Goal: Information Seeking & Learning: Learn about a topic

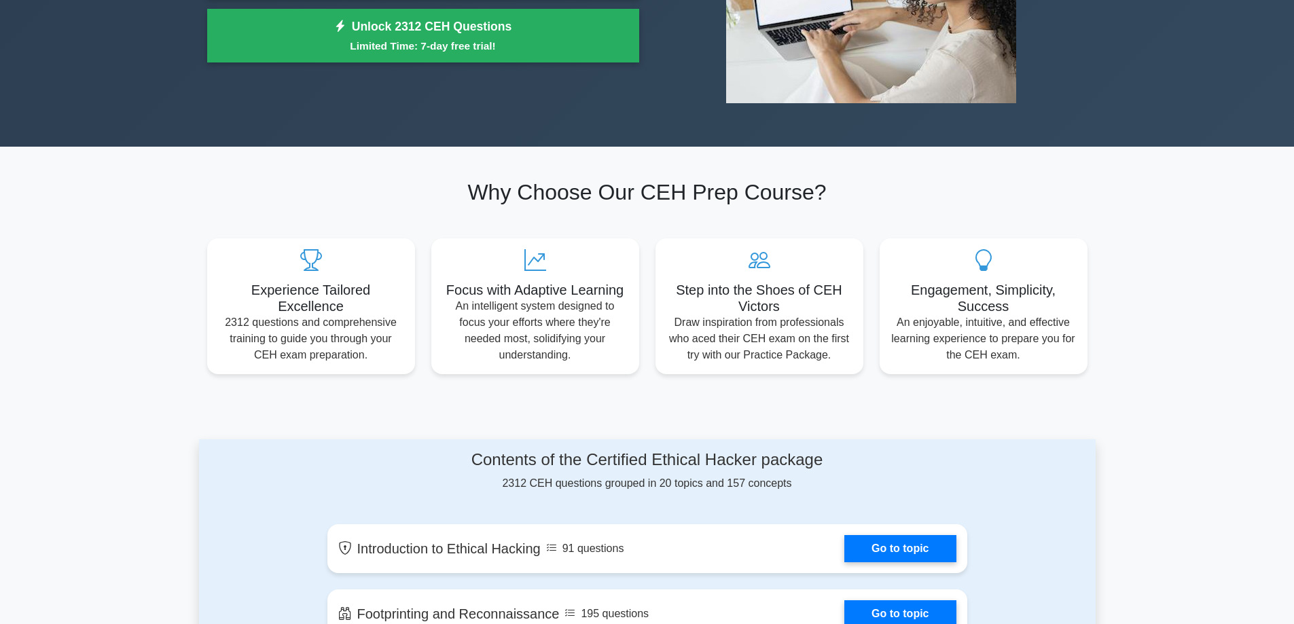
scroll to position [340, 0]
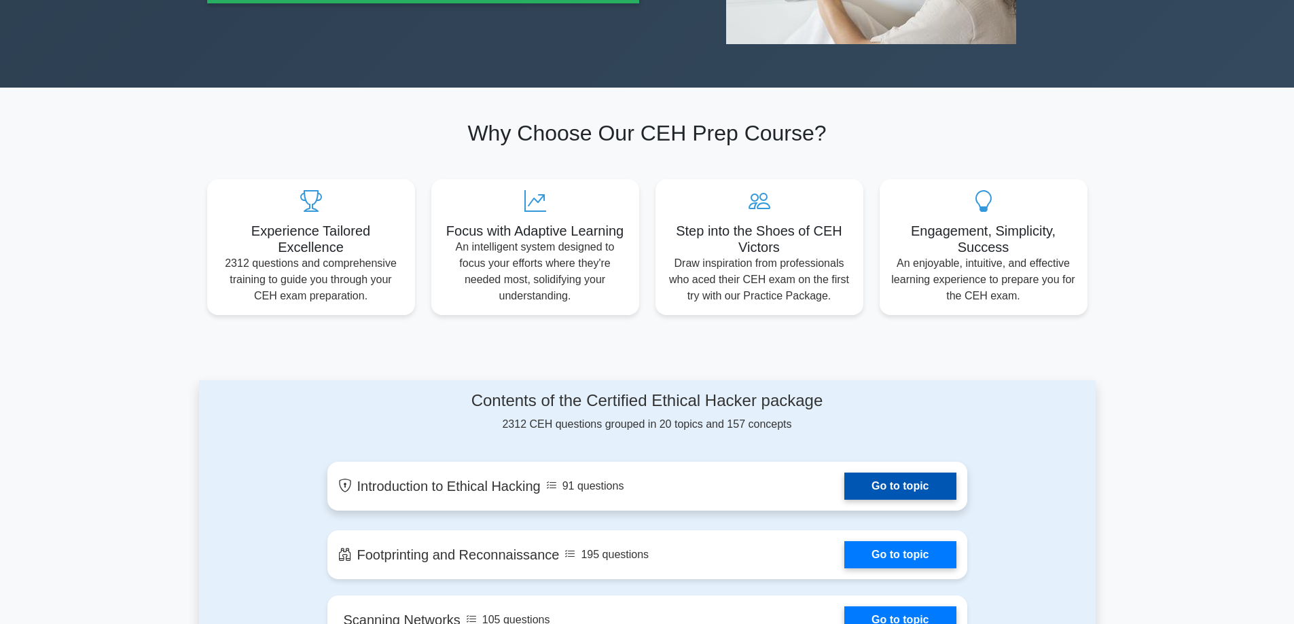
click at [912, 480] on link "Go to topic" at bounding box center [899, 486] width 111 height 27
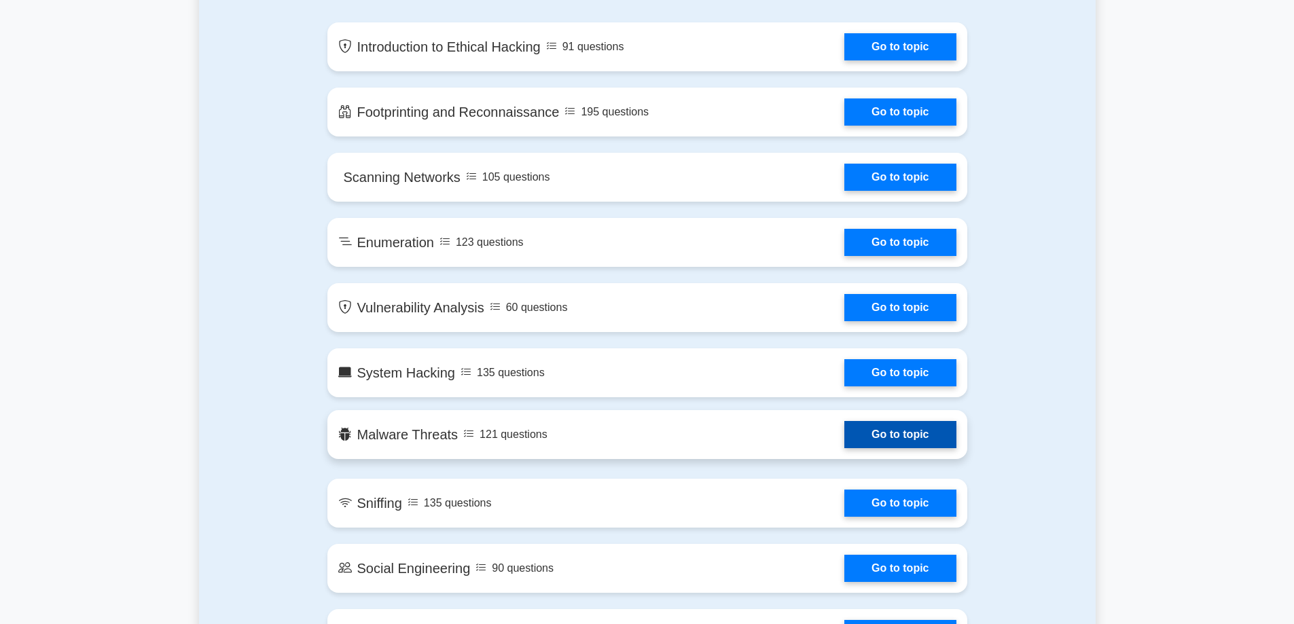
scroll to position [815, 0]
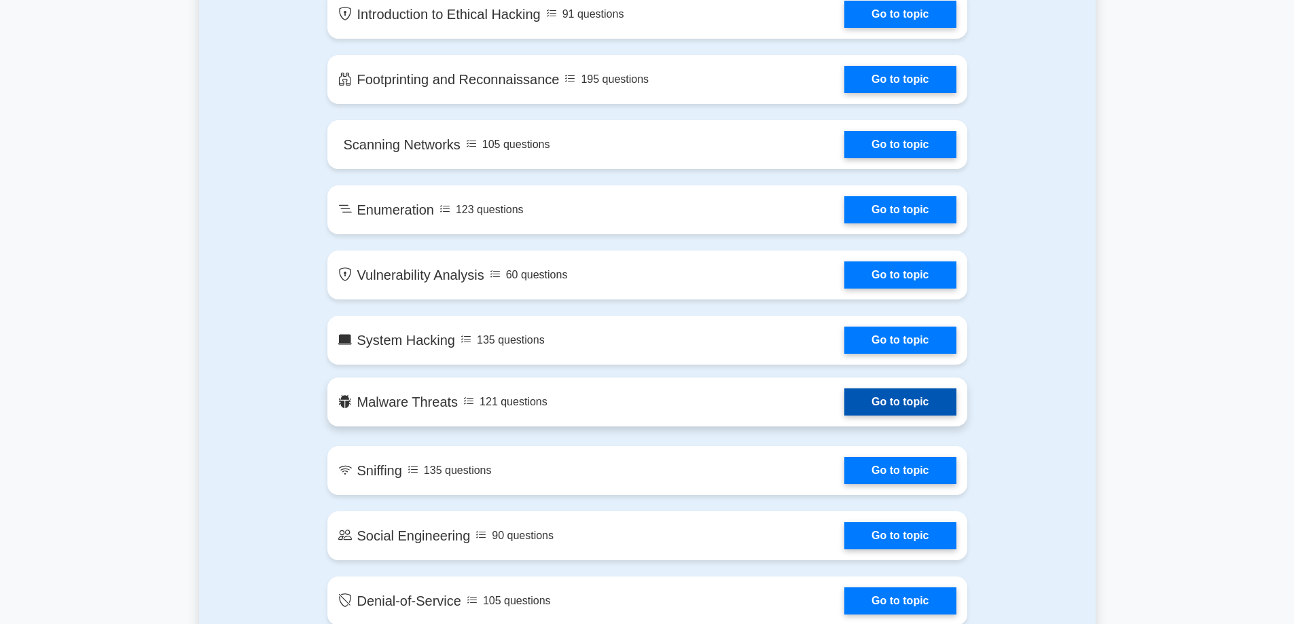
click at [878, 397] on link "Go to topic" at bounding box center [899, 402] width 111 height 27
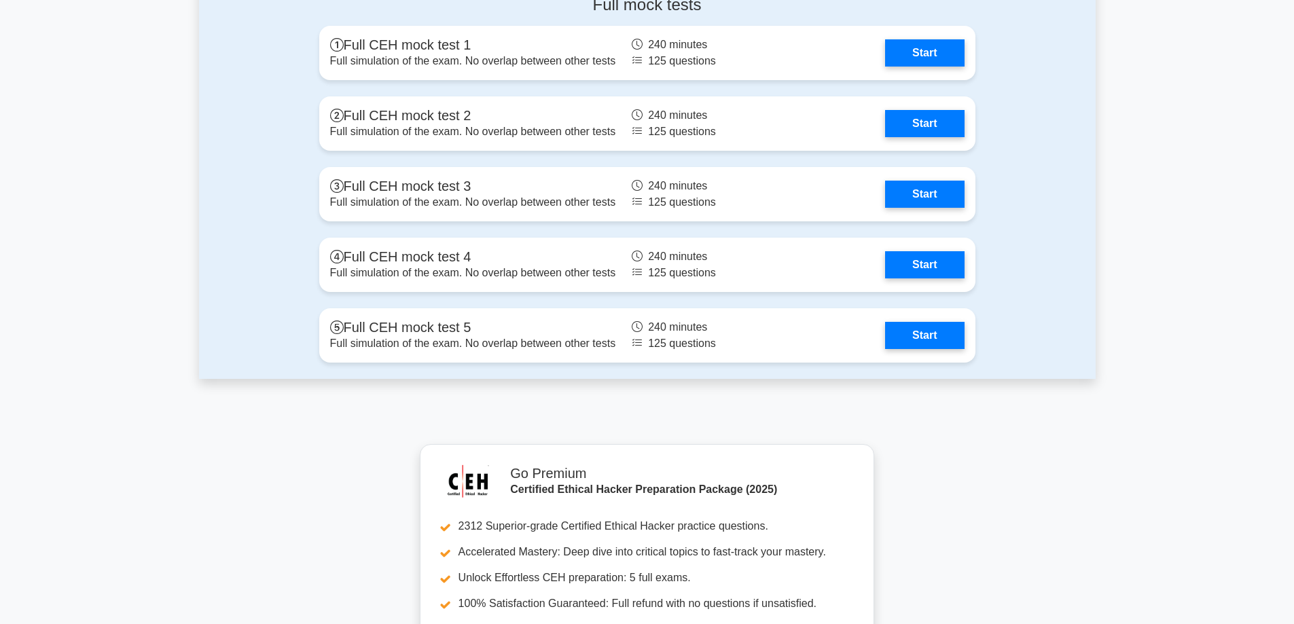
scroll to position [2174, 0]
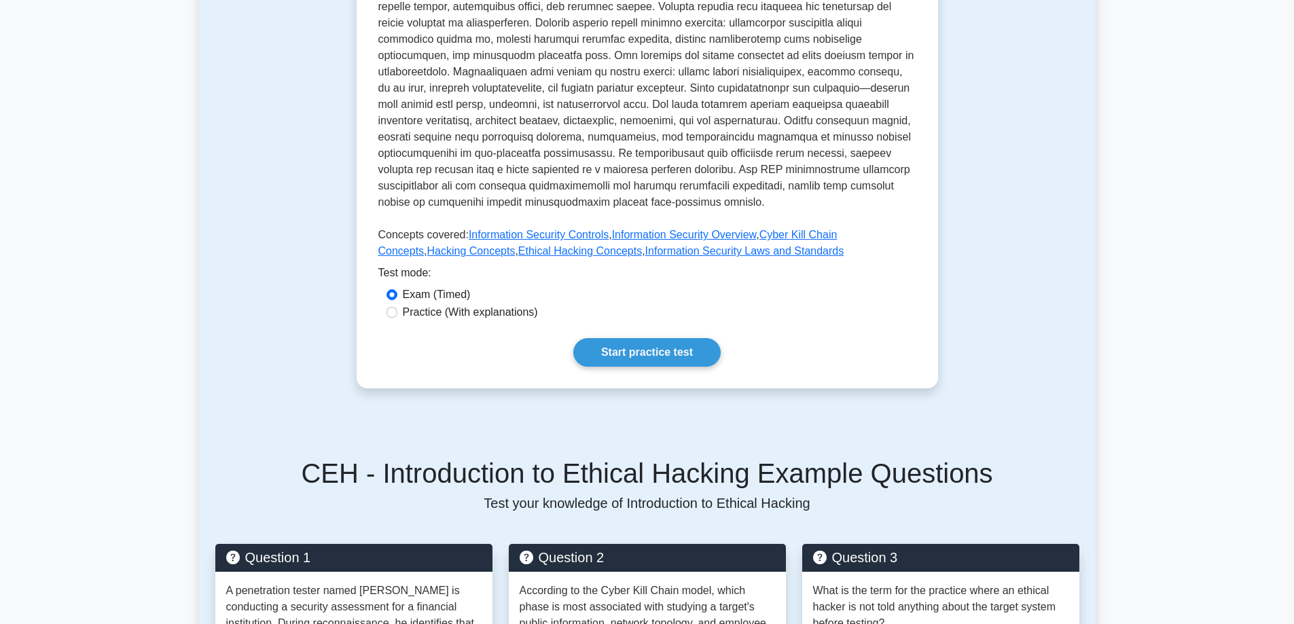
scroll to position [408, 0]
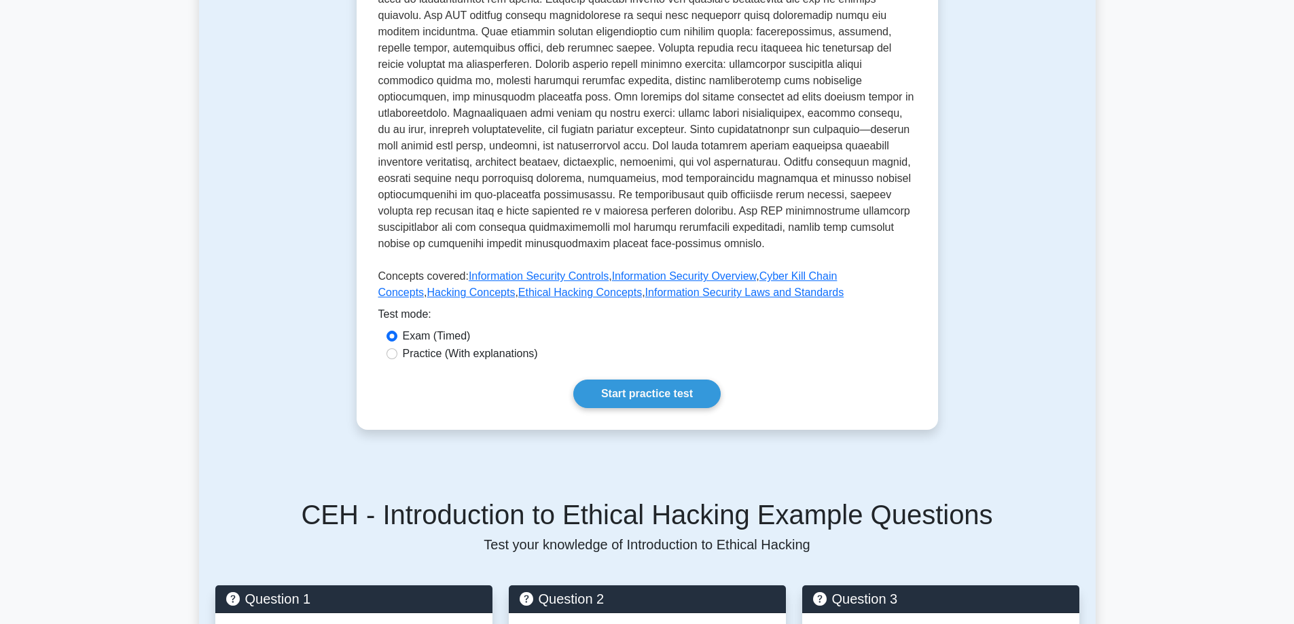
click at [488, 346] on label "Practice (With explanations)" at bounding box center [470, 354] width 135 height 16
click at [397, 349] on input "Practice (With explanations)" at bounding box center [392, 354] width 11 height 11
radio input "true"
click at [645, 383] on link "Start practice test" at bounding box center [646, 394] width 147 height 29
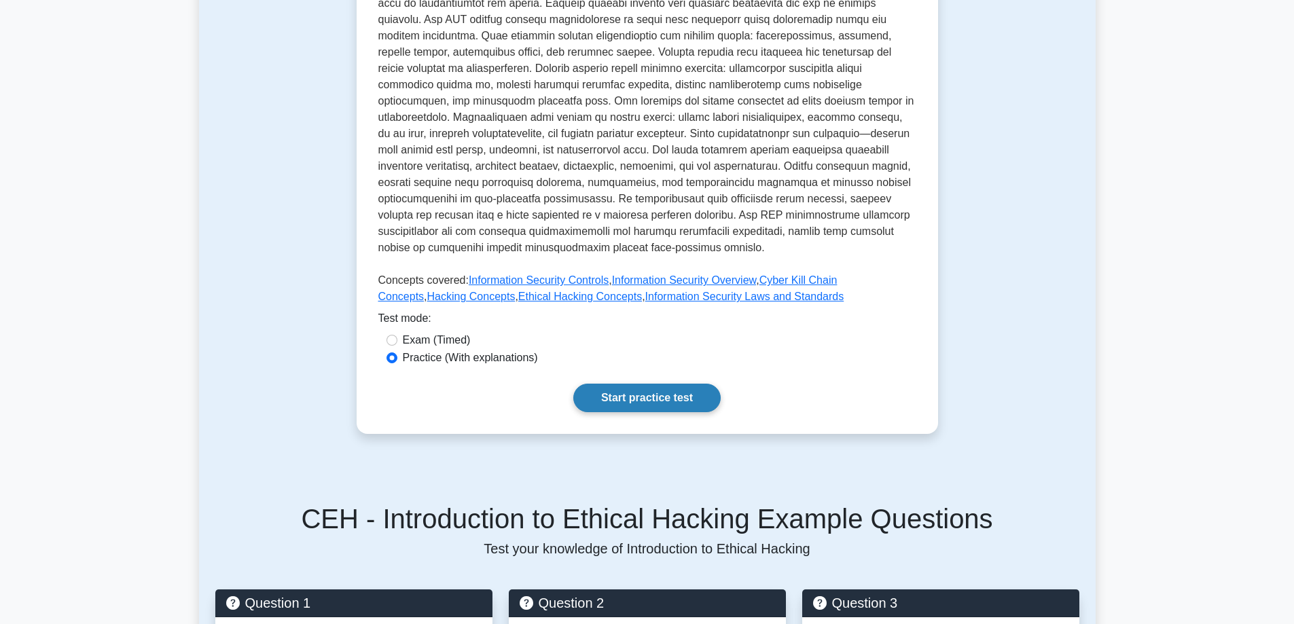
scroll to position [340, 0]
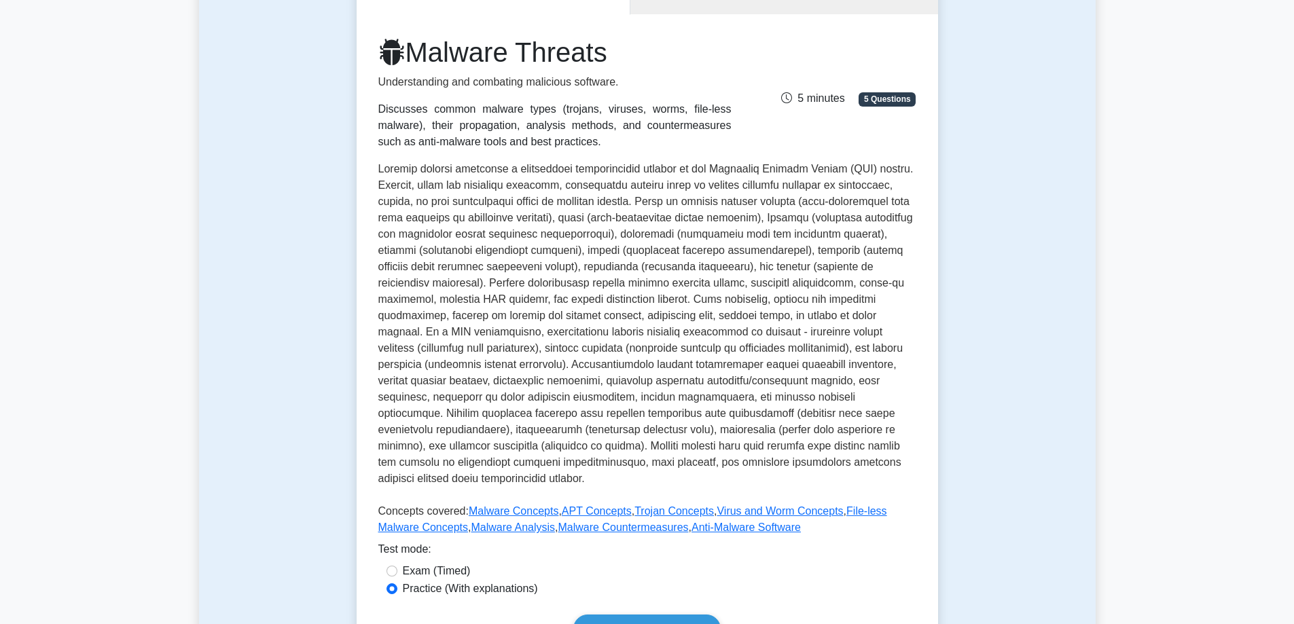
scroll to position [408, 0]
